Goal: Navigation & Orientation: Find specific page/section

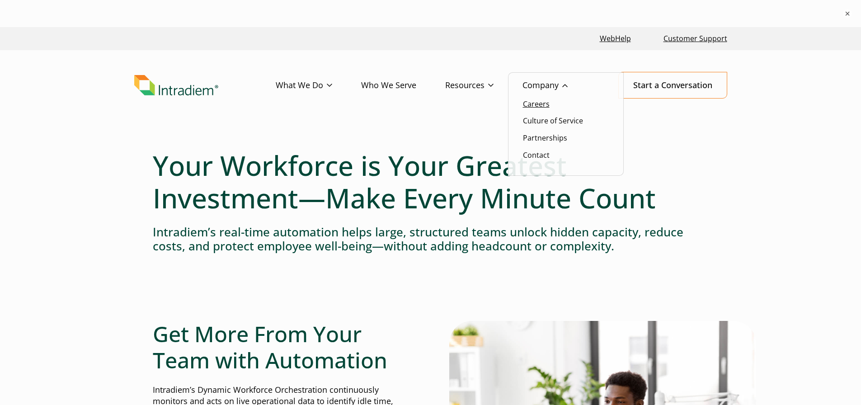
click at [534, 103] on link "Careers" at bounding box center [536, 104] width 27 height 10
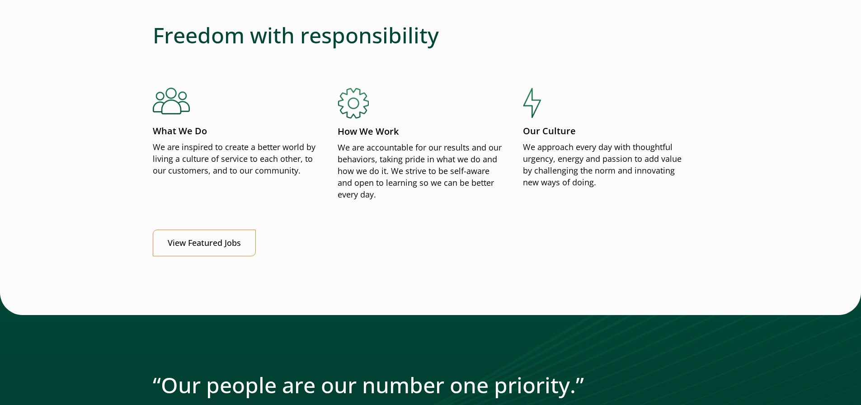
scroll to position [1090, 0]
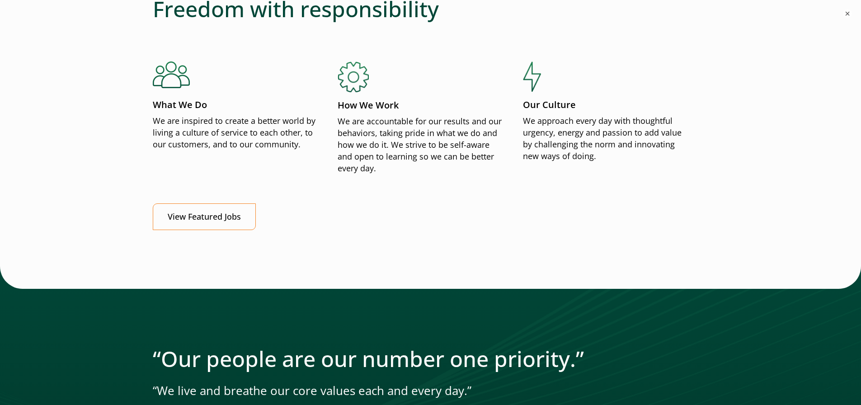
click at [203, 185] on ul "What We Do We are inspired to create a better world by living a culture of serv…" at bounding box center [431, 131] width 556 height 141
click at [183, 222] on link "View Featured Jobs" at bounding box center [204, 216] width 103 height 27
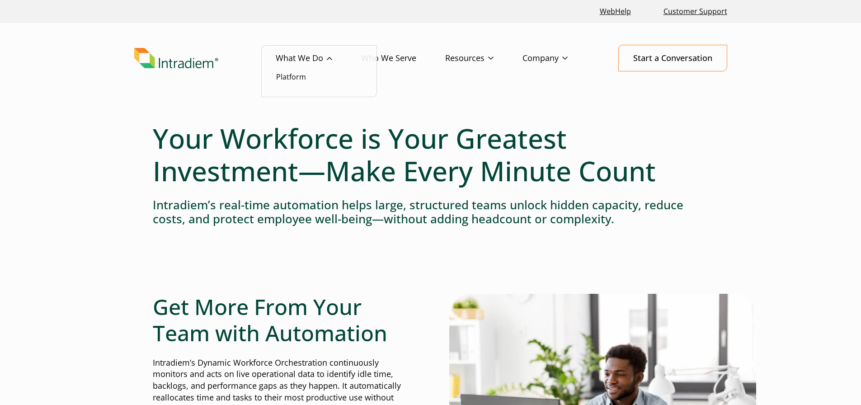
click at [320, 66] on link "What We Do" at bounding box center [318, 58] width 85 height 26
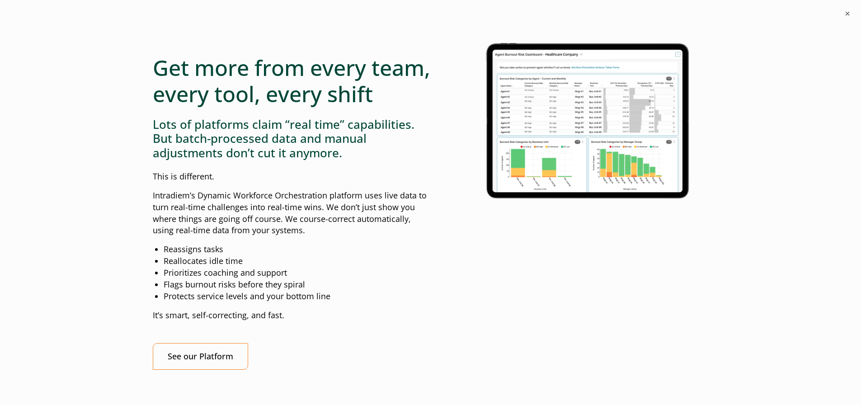
scroll to position [803, 0]
